Goal: Task Accomplishment & Management: Complete application form

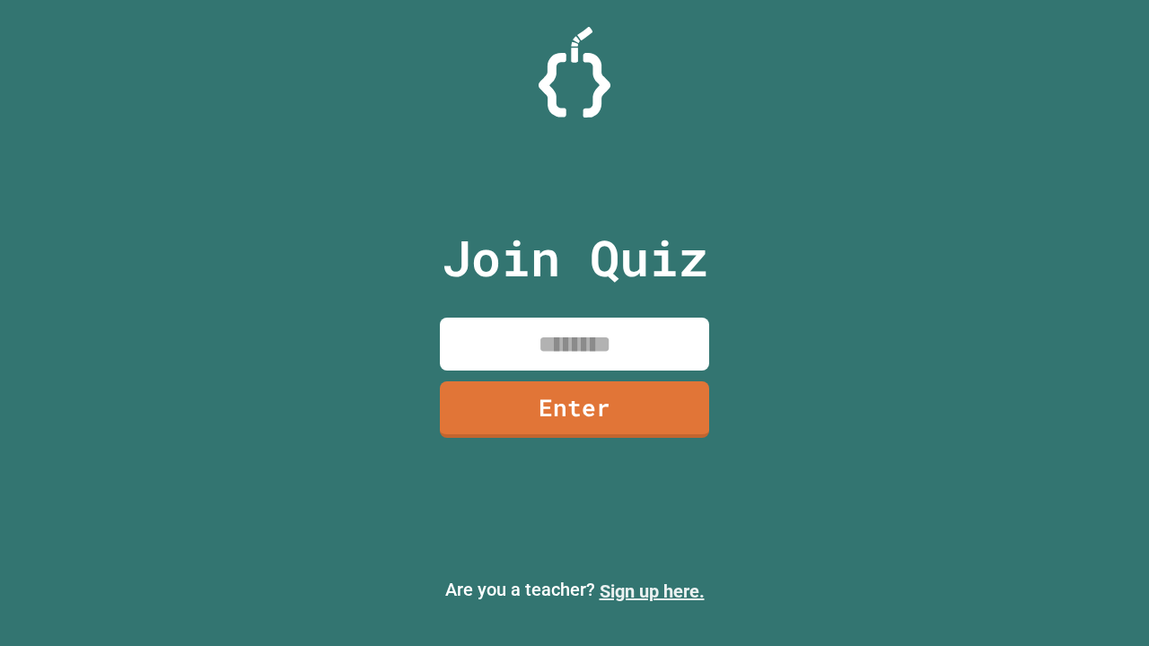
click at [652, 591] on link "Sign up here." at bounding box center [652, 592] width 105 height 22
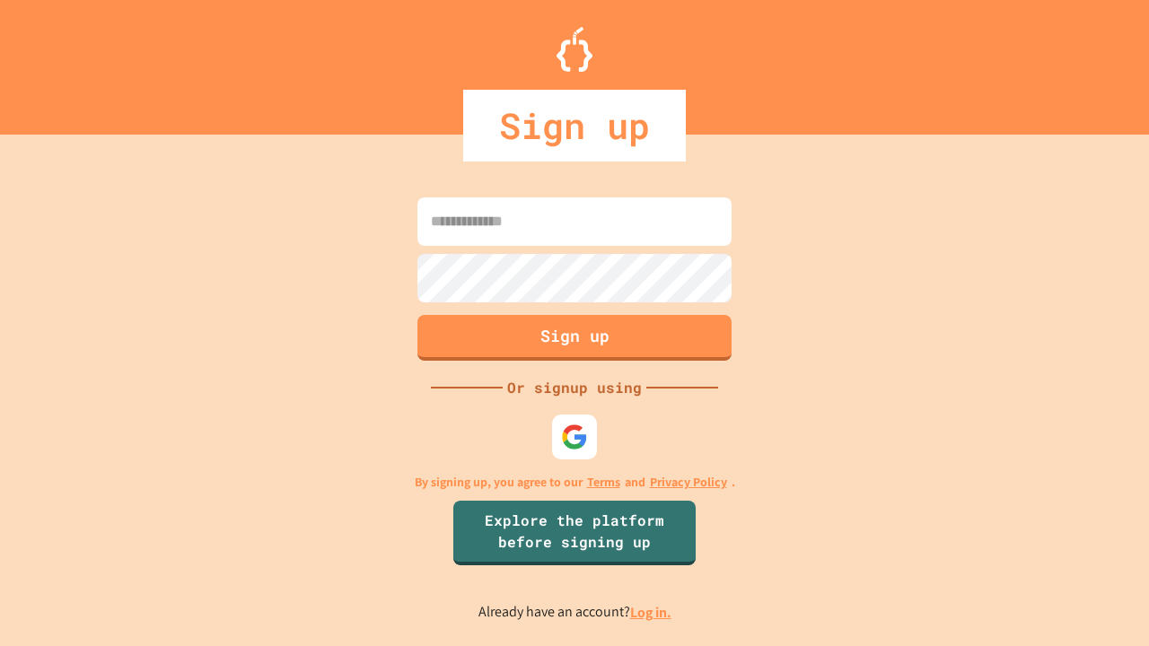
click at [652, 612] on link "Log in." at bounding box center [650, 612] width 41 height 19
